Goal: Task Accomplishment & Management: Manage account settings

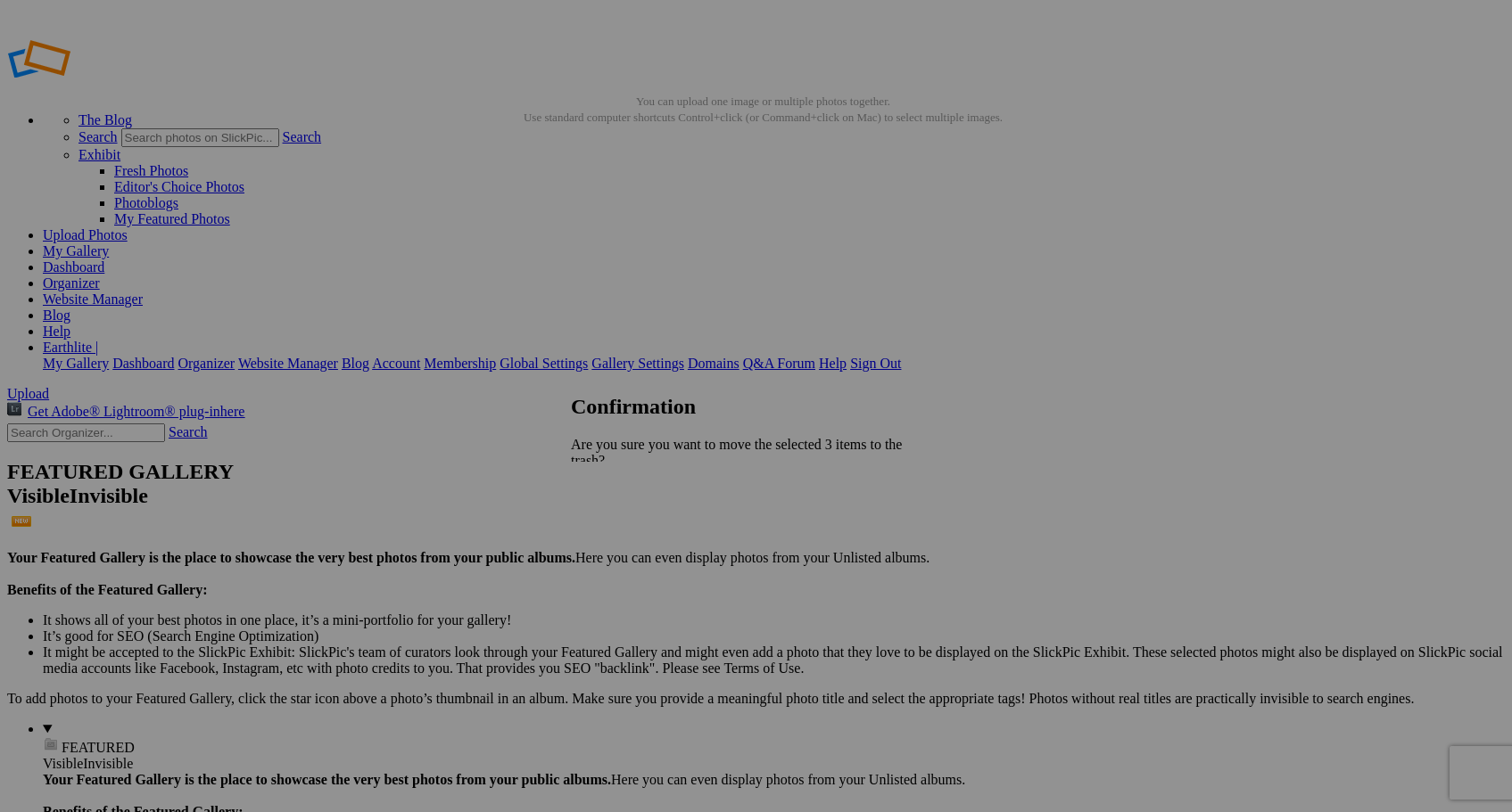
click at [631, 532] on span "Yes" at bounding box center [620, 539] width 21 height 15
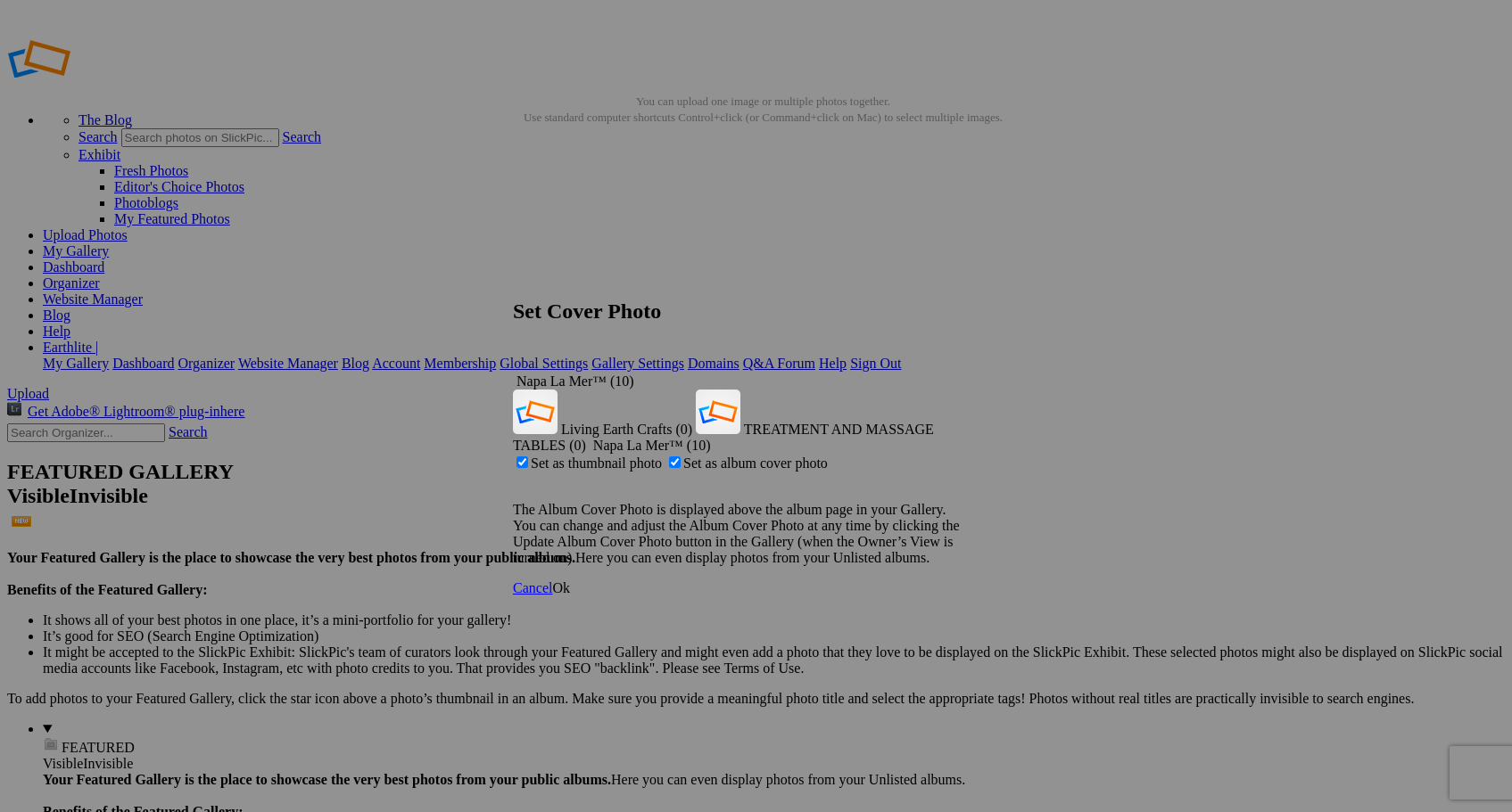
drag, startPoint x: 911, startPoint y: 550, endPoint x: 870, endPoint y: 534, distance: 44.0
click at [552, 580] on span "Cancel" at bounding box center [532, 588] width 39 height 15
